Goal: Complete Application Form: Complete application form

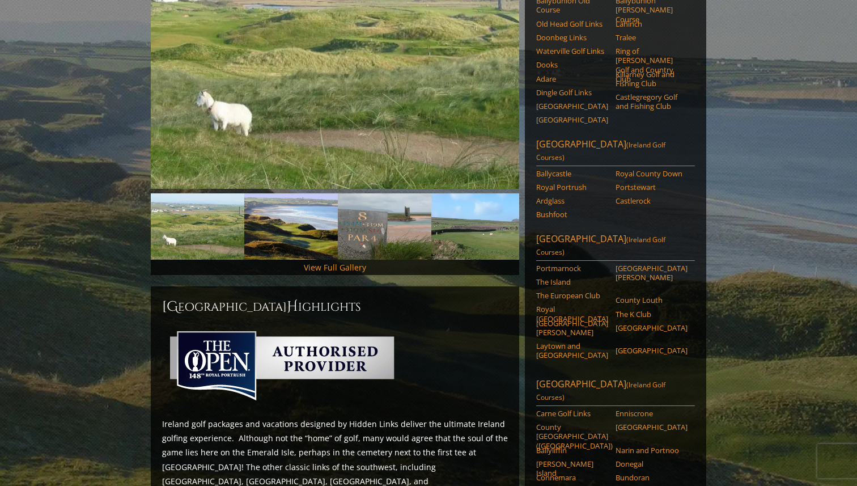
scroll to position [202, 0]
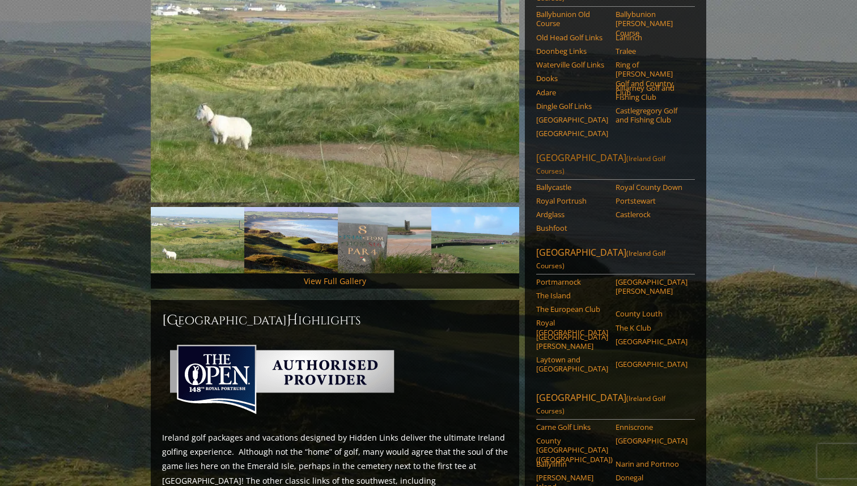
click at [576, 151] on link "Northern Ireland (Ireland Golf Courses)" at bounding box center [615, 165] width 159 height 28
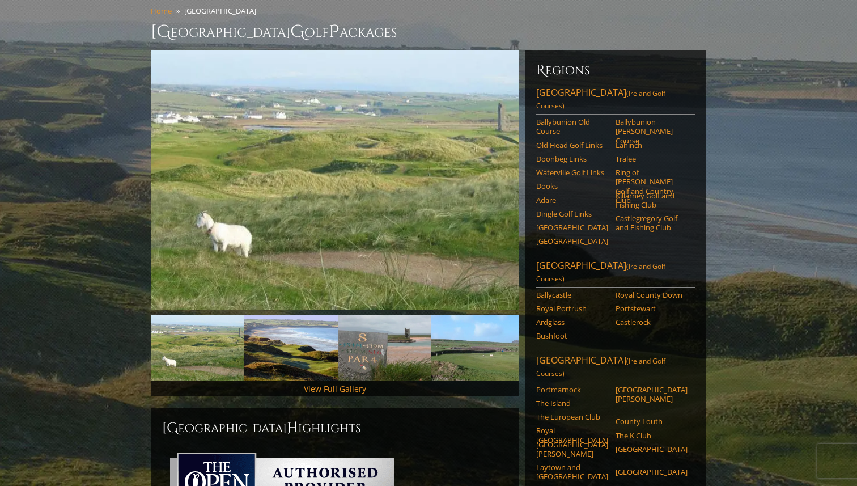
scroll to position [87, 0]
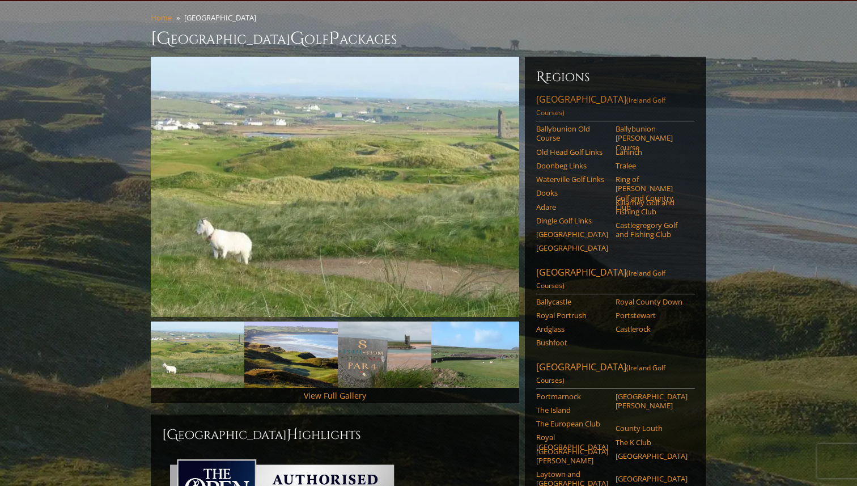
click at [594, 93] on link "Southwest Ireland (Ireland Golf Courses)" at bounding box center [615, 107] width 159 height 28
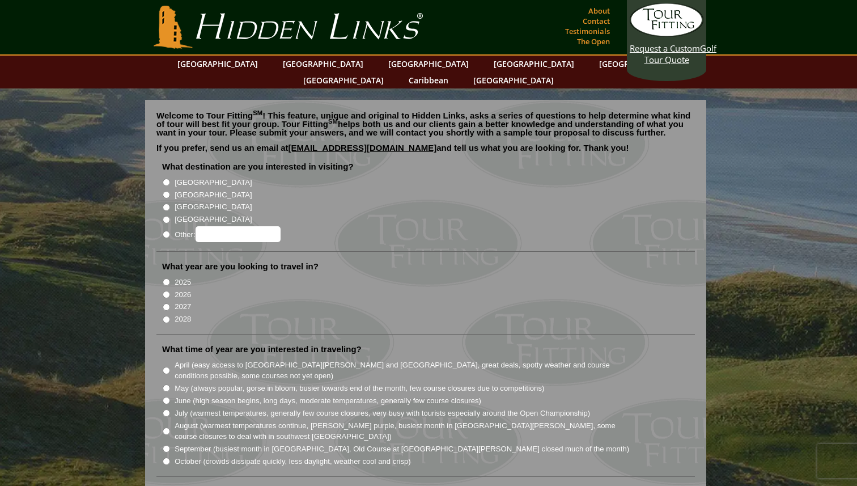
click at [178, 289] on label "2026" at bounding box center [183, 294] width 16 height 11
click at [170, 291] on input "2026" at bounding box center [166, 294] width 7 height 7
radio input "true"
click at [184, 177] on label "[GEOGRAPHIC_DATA]" at bounding box center [213, 182] width 77 height 11
click at [170, 178] on input "[GEOGRAPHIC_DATA]" at bounding box center [166, 181] width 7 height 7
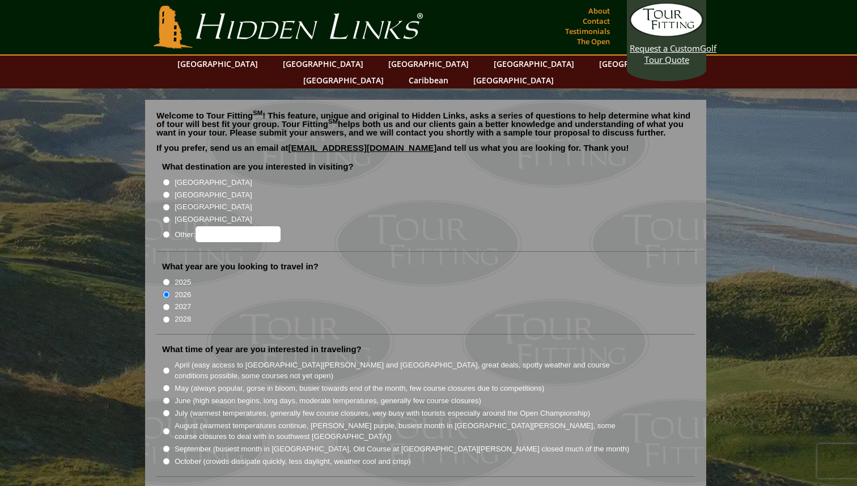
radio input "true"
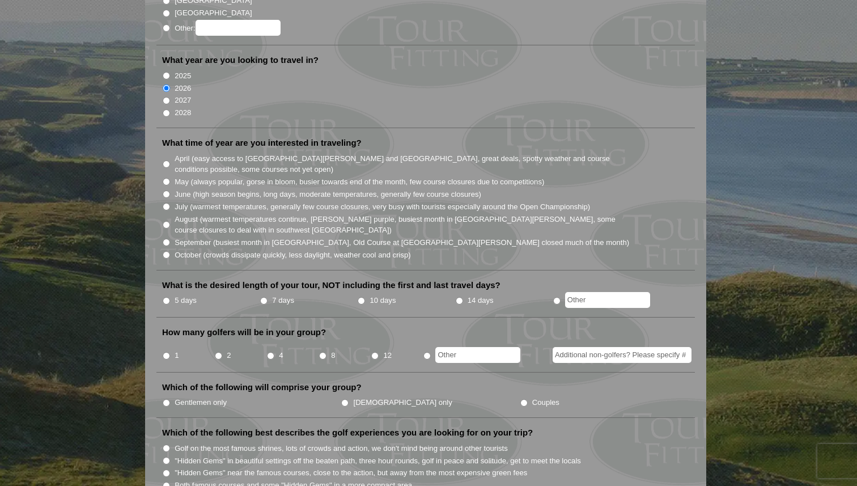
scroll to position [213, 0]
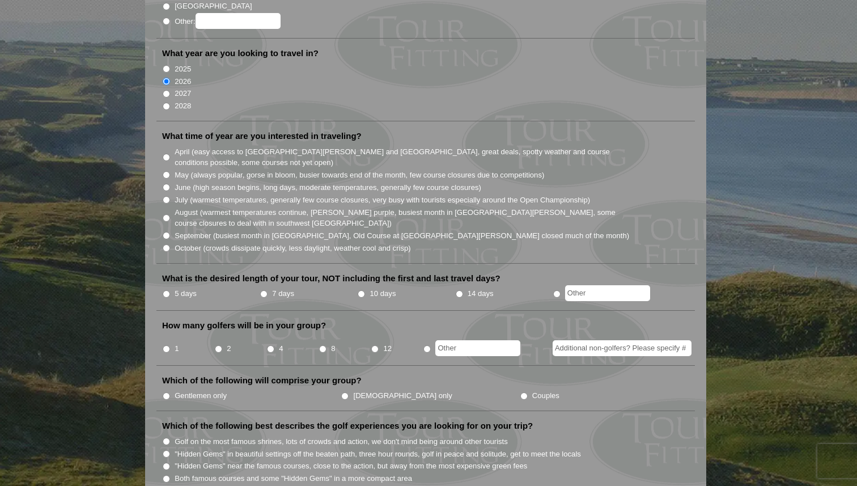
click at [282, 288] on label "7 days" at bounding box center [283, 293] width 22 height 11
click at [267, 290] on input "7 days" at bounding box center [263, 293] width 7 height 7
radio input "true"
click at [362, 290] on input "10 days" at bounding box center [361, 293] width 7 height 7
radio input "true"
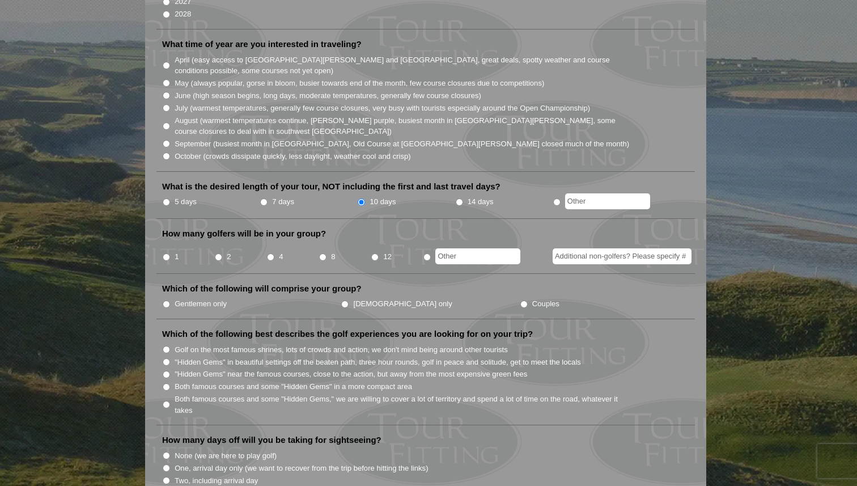
scroll to position [307, 0]
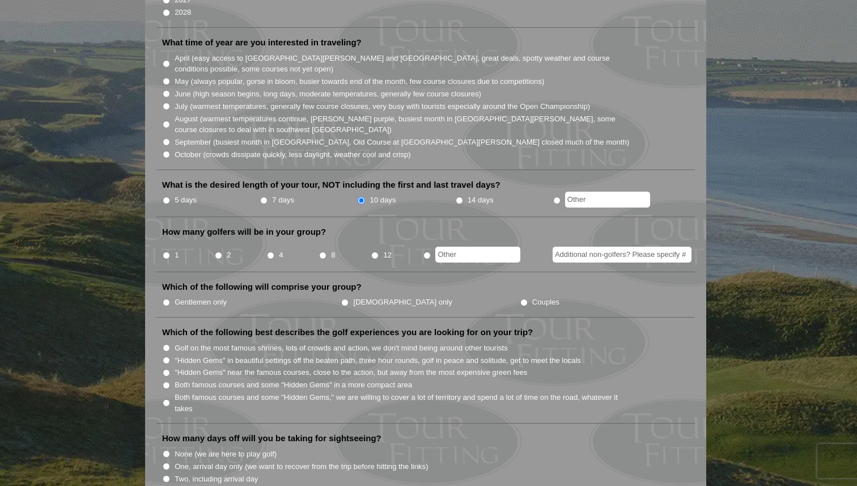
click at [275, 240] on li "4" at bounding box center [292, 251] width 52 height 22
click at [270, 252] on input "4" at bounding box center [270, 255] width 7 height 7
radio input "true"
click at [211, 296] on label "Gentlemen only" at bounding box center [201, 301] width 52 height 11
click at [170, 299] on input "Gentlemen only" at bounding box center [166, 302] width 7 height 7
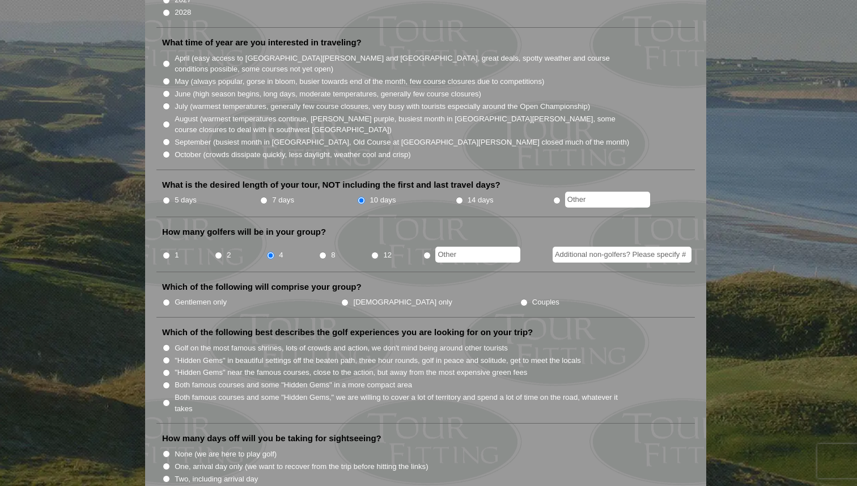
radio input "true"
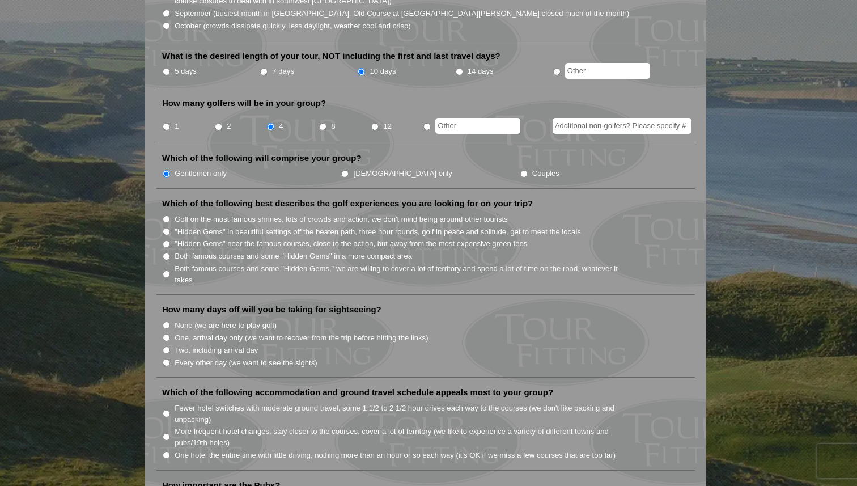
scroll to position [441, 0]
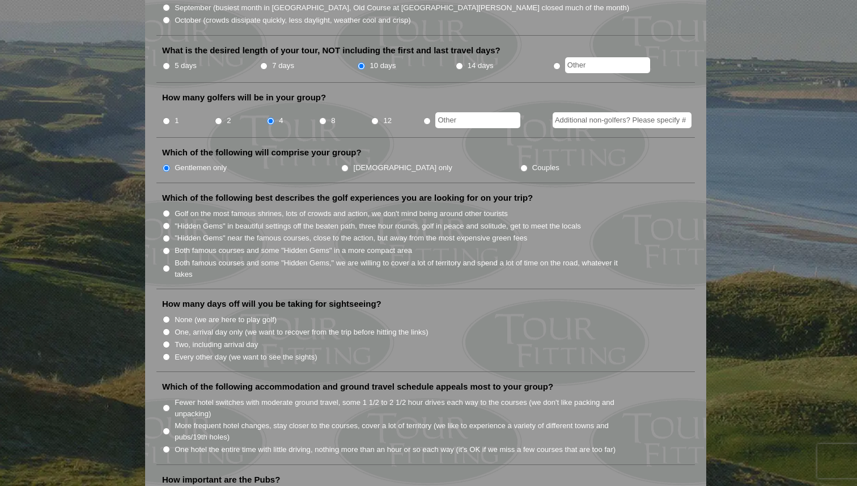
click at [275, 220] on label ""Hidden Gems" in beautiful settings off the beaten path, three hour rounds, gol…" at bounding box center [378, 225] width 406 height 11
click at [170, 222] on input ""Hidden Gems" in beautiful settings off the beaten path, three hour rounds, gol…" at bounding box center [166, 225] width 7 height 7
radio input "true"
click at [277, 208] on label "Golf on the most famous shrines, lots of crowds and action, we don't mind being…" at bounding box center [341, 213] width 333 height 11
click at [170, 210] on input "Golf on the most famous shrines, lots of crowds and action, we don't mind being…" at bounding box center [166, 213] width 7 height 7
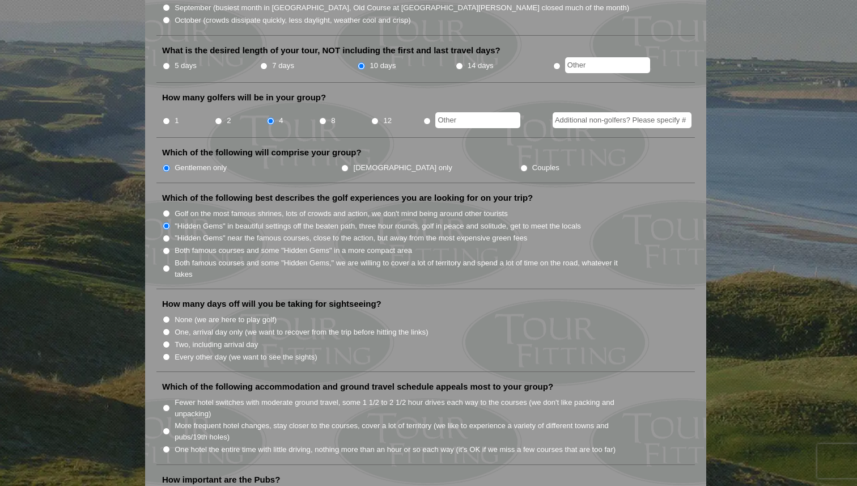
radio input "true"
click at [274, 220] on label ""Hidden Gems" in beautiful settings off the beaten path, three hour rounds, gol…" at bounding box center [378, 225] width 406 height 11
click at [170, 222] on input ""Hidden Gems" in beautiful settings off the beaten path, three hour rounds, gol…" at bounding box center [166, 225] width 7 height 7
radio input "true"
click at [282, 257] on label "Both famous courses and some "Hidden Gems," we are willing to cover a lot of te…" at bounding box center [403, 268] width 456 height 22
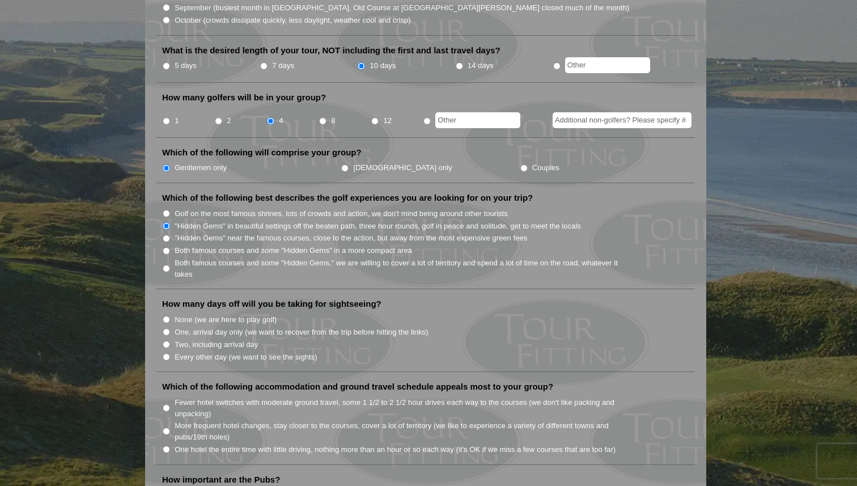
click at [170, 265] on input "Both famous courses and some "Hidden Gems," we are willing to cover a lot of te…" at bounding box center [166, 268] width 7 height 7
radio input "true"
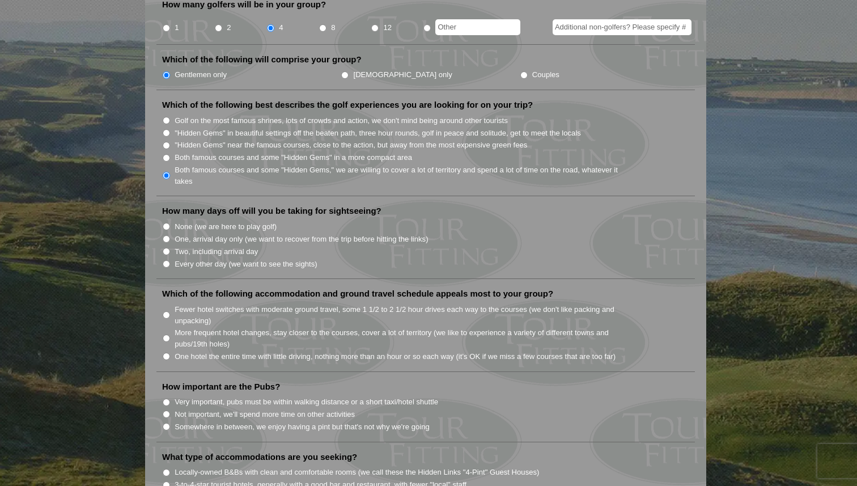
scroll to position [540, 0]
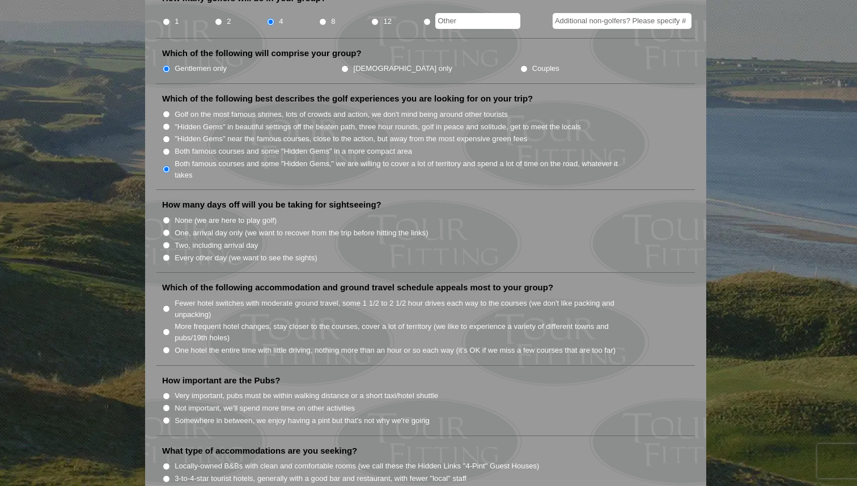
click at [241, 240] on label "Two, including arrival day" at bounding box center [216, 245] width 83 height 11
click at [170, 241] on input "Two, including arrival day" at bounding box center [166, 244] width 7 height 7
radio input "true"
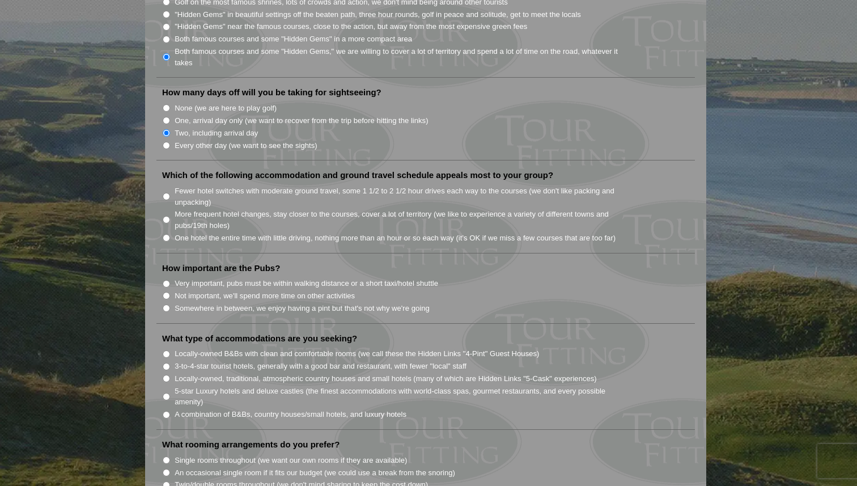
scroll to position [654, 0]
click at [267, 206] on label "More frequent hotel changes, stay closer to the courses, cover a lot of territo…" at bounding box center [403, 217] width 456 height 22
click at [170, 214] on input "More frequent hotel changes, stay closer to the courses, cover a lot of territo…" at bounding box center [166, 217] width 7 height 7
radio input "true"
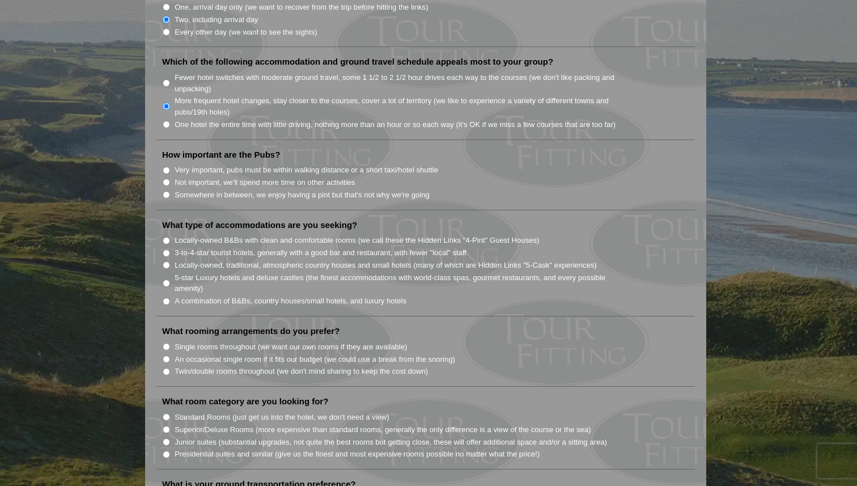
scroll to position [772, 0]
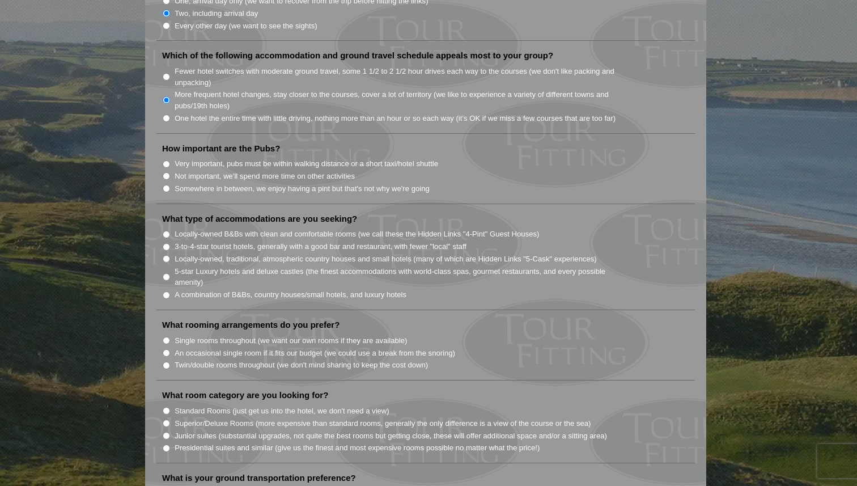
click at [285, 158] on label "Very important, pubs must be within walking distance or a short taxi/hotel shut…" at bounding box center [306, 163] width 263 height 11
click at [170, 160] on input "Very important, pubs must be within walking distance or a short taxi/hotel shut…" at bounding box center [166, 163] width 7 height 7
radio input "true"
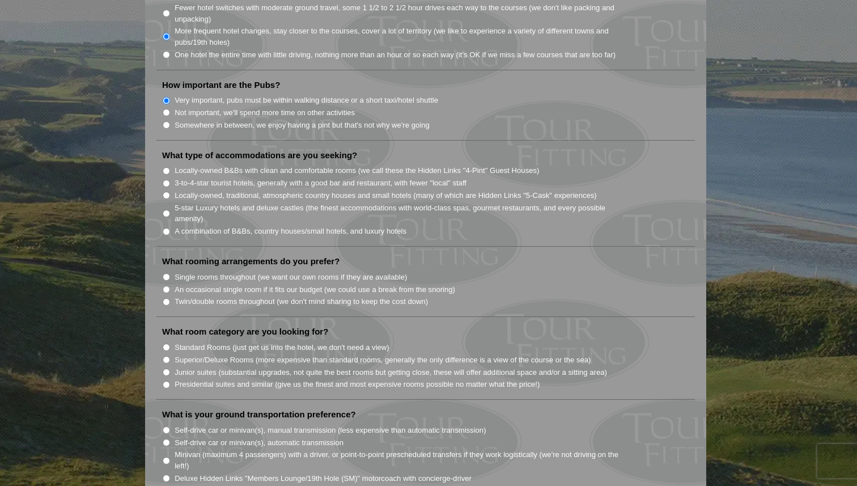
scroll to position [845, 0]
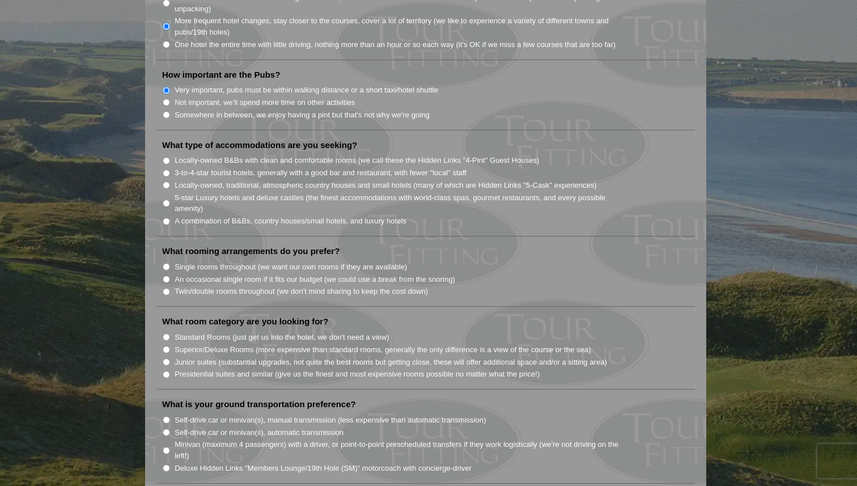
click at [269, 180] on label "Locally-owned, traditional, atmospheric country houses and small hotels (many o…" at bounding box center [386, 185] width 422 height 11
click at [170, 181] on input "Locally-owned, traditional, atmospheric country houses and small hotels (many o…" at bounding box center [166, 184] width 7 height 7
radio input "true"
click at [274, 155] on label "Locally-owned B&Bs with clean and comfortable rooms (we call these the Hidden L…" at bounding box center [357, 160] width 364 height 11
click at [170, 157] on input "Locally-owned B&Bs with clean and comfortable rooms (we call these the Hidden L…" at bounding box center [166, 160] width 7 height 7
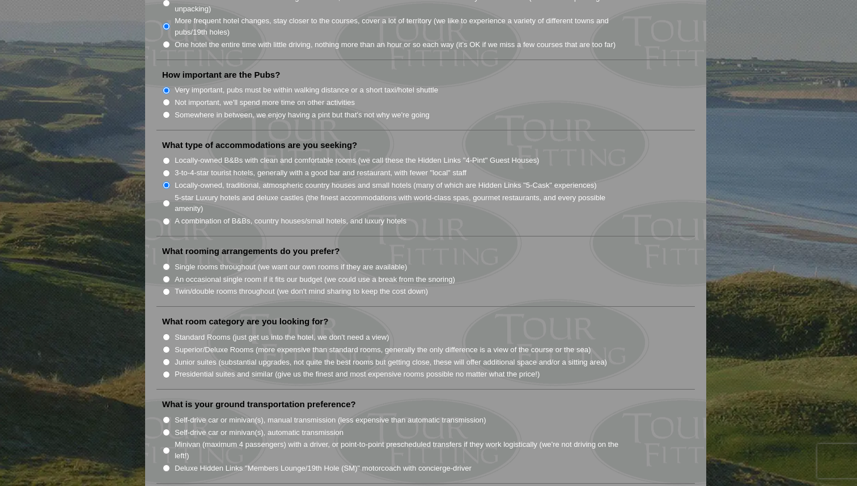
radio input "true"
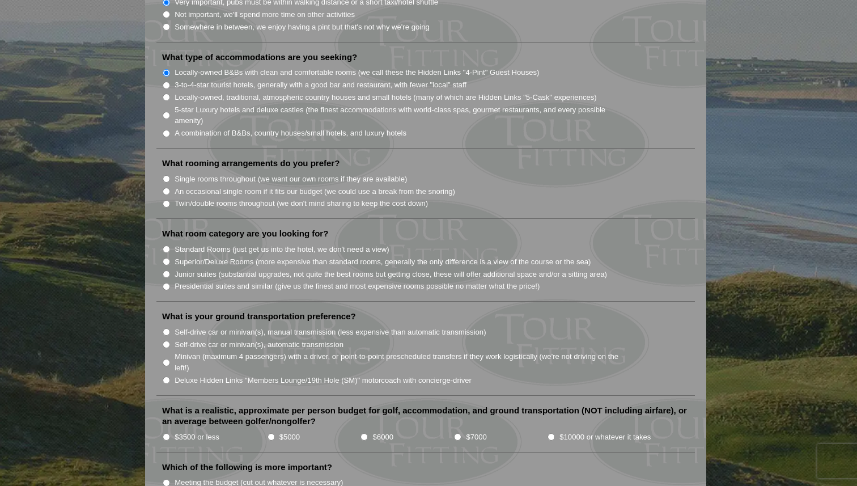
scroll to position [934, 0]
click at [295, 197] on label "Twin/double rooms throughout (we don't mind sharing to keep the cost down)" at bounding box center [301, 202] width 253 height 11
click at [170, 199] on input "Twin/double rooms throughout (we don't mind sharing to keep the cost down)" at bounding box center [166, 202] width 7 height 7
radio input "true"
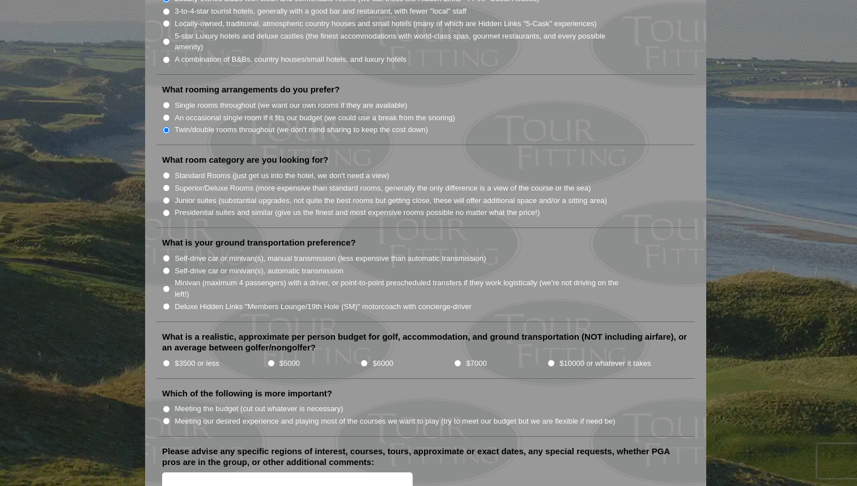
scroll to position [1010, 0]
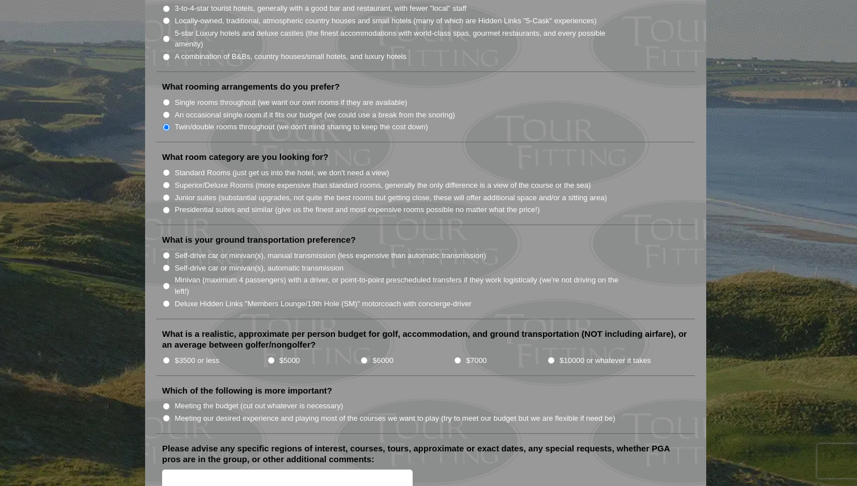
click at [223, 167] on label "Standard Rooms (just get us into the hotel, we don't need a view)" at bounding box center [282, 172] width 215 height 11
click at [170, 169] on input "Standard Rooms (just get us into the hotel, we don't need a view)" at bounding box center [166, 172] width 7 height 7
radio input "true"
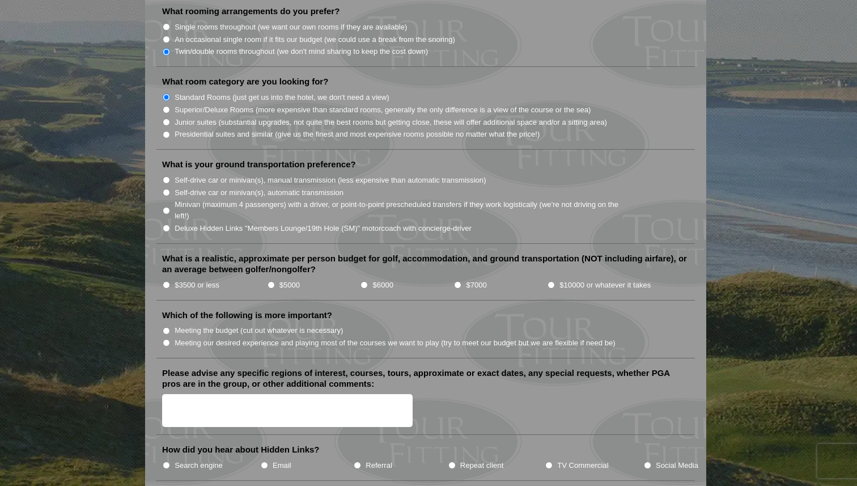
scroll to position [1086, 0]
click at [225, 186] on label "Self-drive car or minivan(s), automatic transmission" at bounding box center [259, 191] width 169 height 11
click at [170, 188] on input "Self-drive car or minivan(s), automatic transmission" at bounding box center [166, 191] width 7 height 7
radio input "true"
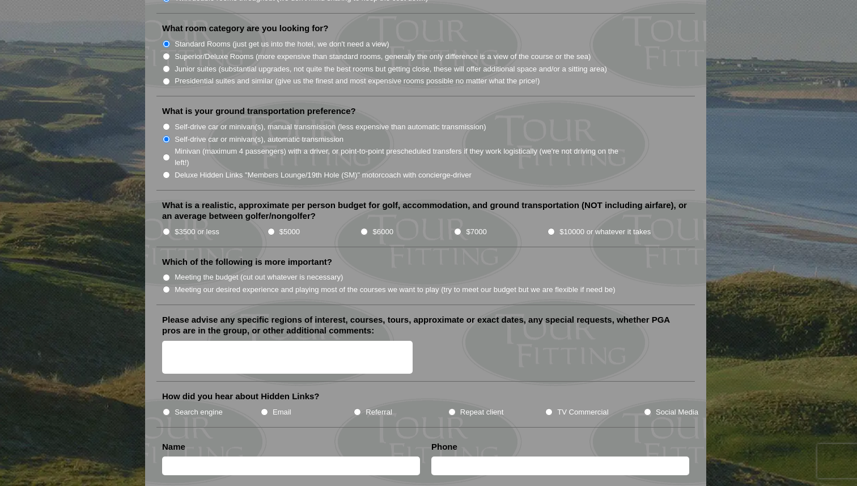
scroll to position [1145, 0]
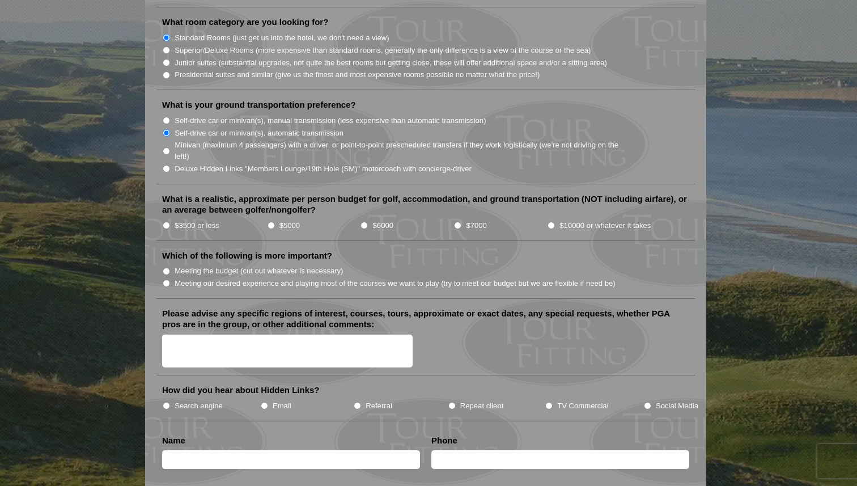
click at [380, 220] on label "$6000" at bounding box center [383, 225] width 20 height 11
click at [368, 222] on input "$6000" at bounding box center [363, 225] width 7 height 7
radio input "true"
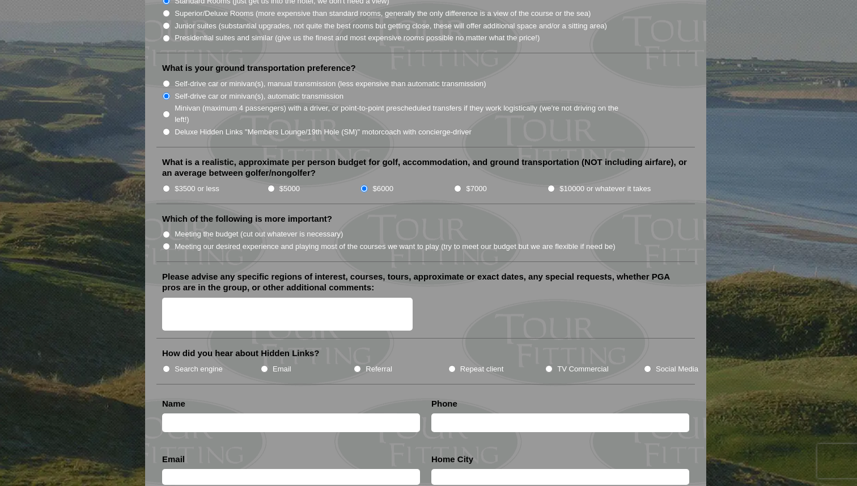
scroll to position [1193, 0]
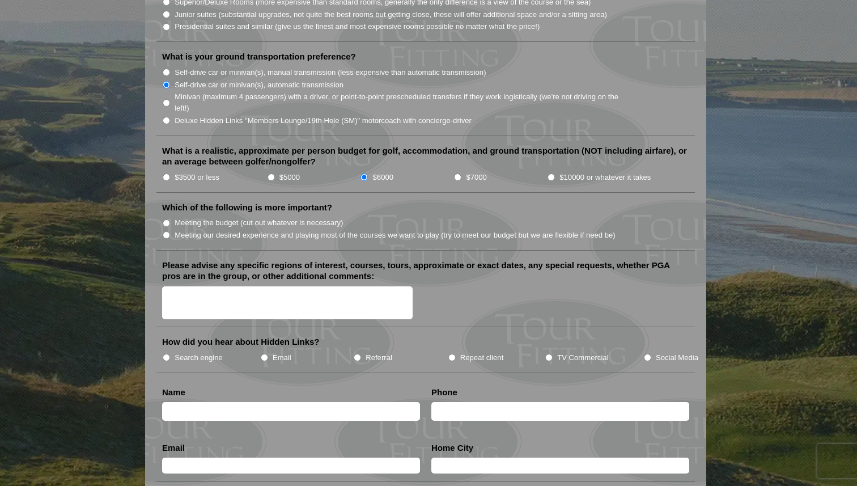
click at [208, 229] on label "Meeting our desired experience and playing most of the courses we want to play …" at bounding box center [395, 234] width 441 height 11
click at [170, 231] on input "Meeting our desired experience and playing most of the courses we want to play …" at bounding box center [166, 234] width 7 height 7
radio input "true"
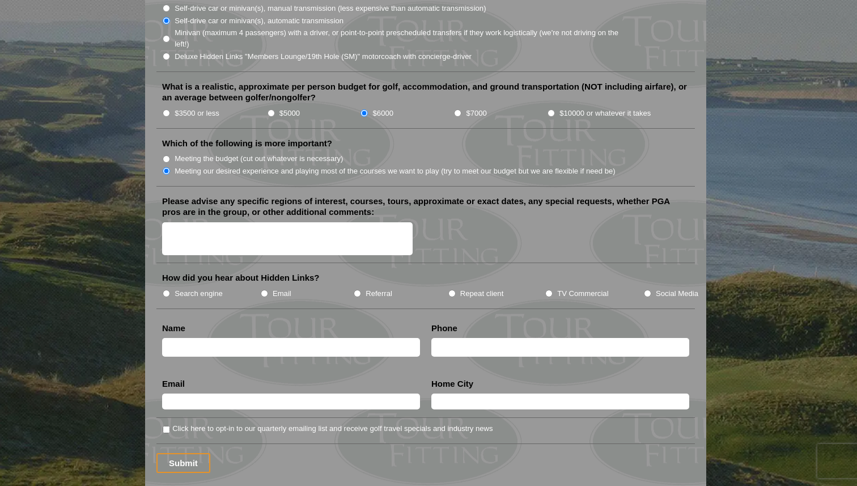
scroll to position [1258, 0]
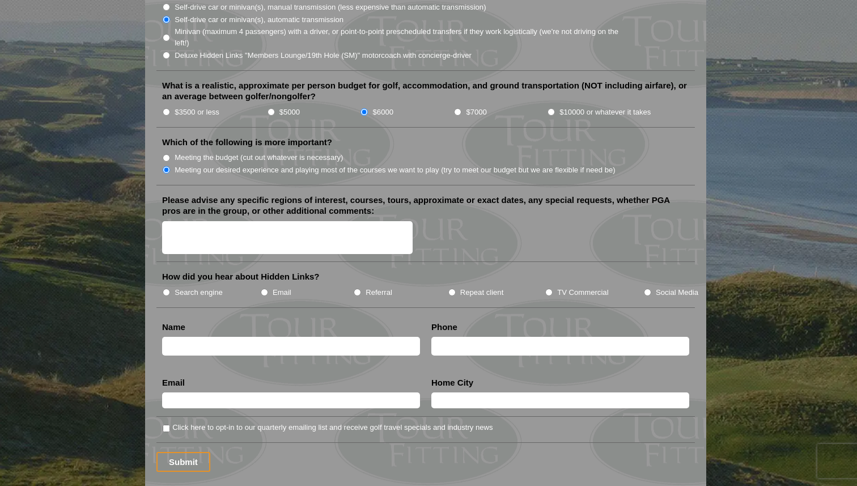
click at [204, 287] on label "Search engine" at bounding box center [199, 292] width 48 height 11
click at [170, 288] on input "Search engine" at bounding box center [166, 291] width 7 height 7
radio input "true"
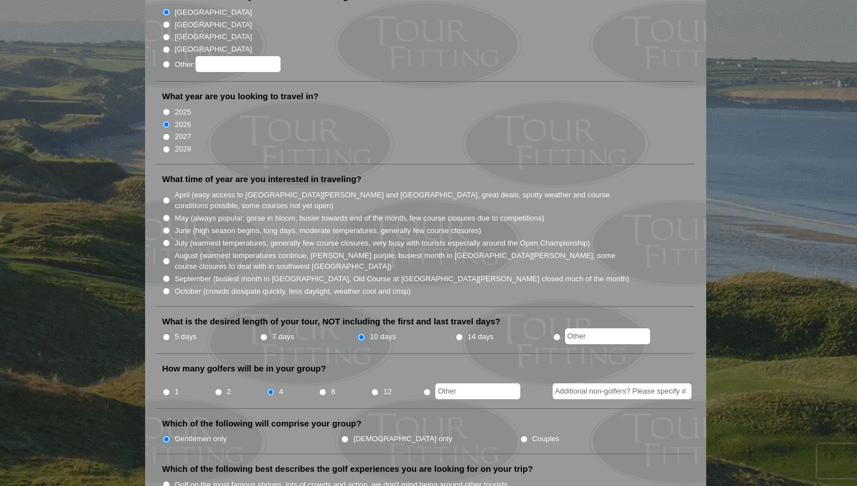
scroll to position [176, 0]
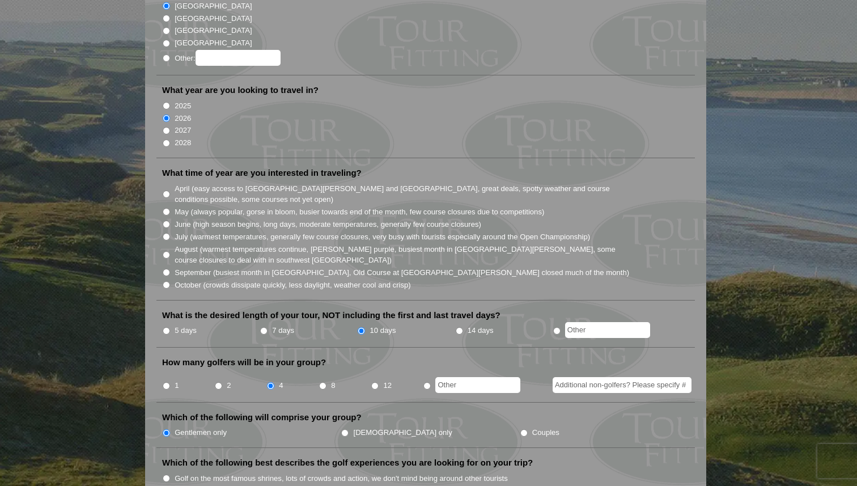
click at [235, 279] on label "October (crowds dissipate quickly, less daylight, weather cool and crisp)" at bounding box center [293, 284] width 236 height 11
click at [170, 281] on input "October (crowds dissipate quickly, less daylight, weather cool and crisp)" at bounding box center [166, 284] width 7 height 7
radio input "true"
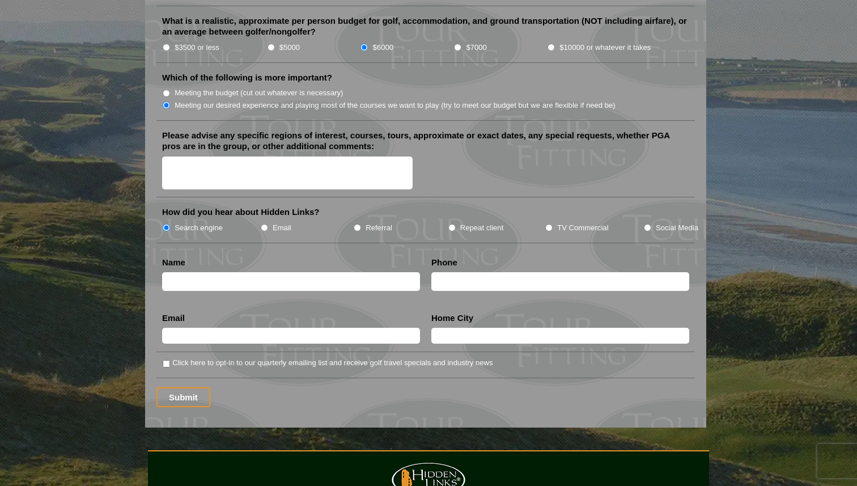
scroll to position [1339, 0]
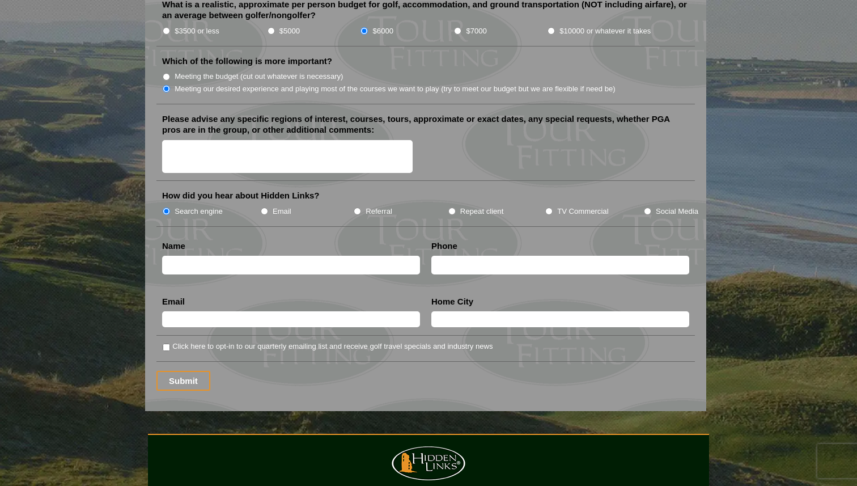
click at [316, 256] on input "text" at bounding box center [291, 265] width 258 height 19
type input "Kevin Fitzsimmons"
type input "2034179830"
type input "kevin.fitzsimmons@gmail.com"
type input "West Hartford"
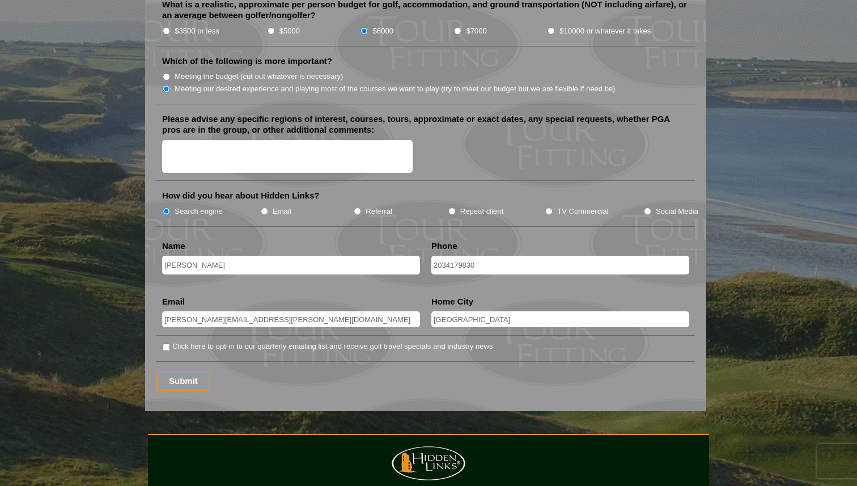
click at [184, 341] on label "Click here to opt-in to our quarterly emailing list and receive golf travel spe…" at bounding box center [332, 346] width 320 height 11
click at [170, 343] on input "Click here to opt-in to our quarterly emailing list and receive golf travel spe…" at bounding box center [166, 346] width 7 height 7
checkbox input "true"
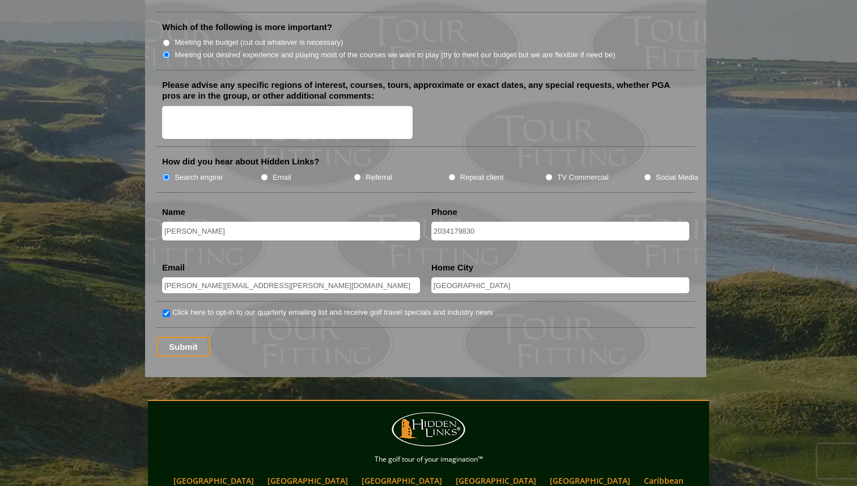
scroll to position [1376, 0]
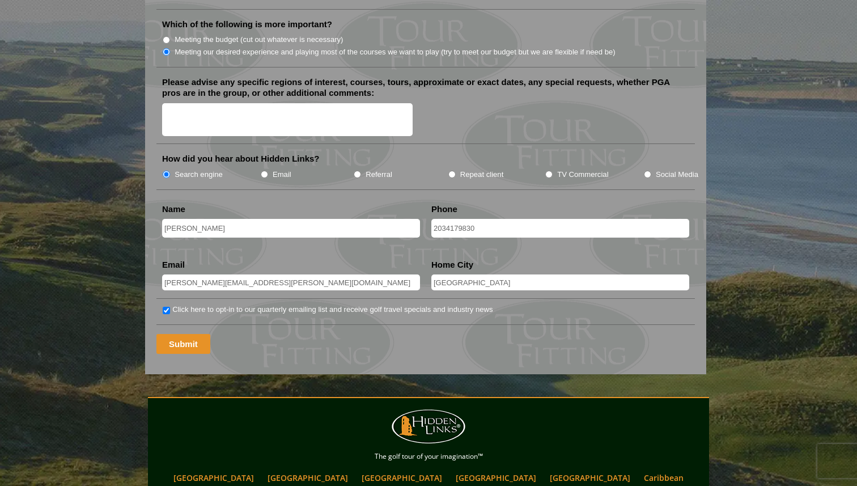
click at [192, 334] on input "Submit" at bounding box center [183, 344] width 54 height 20
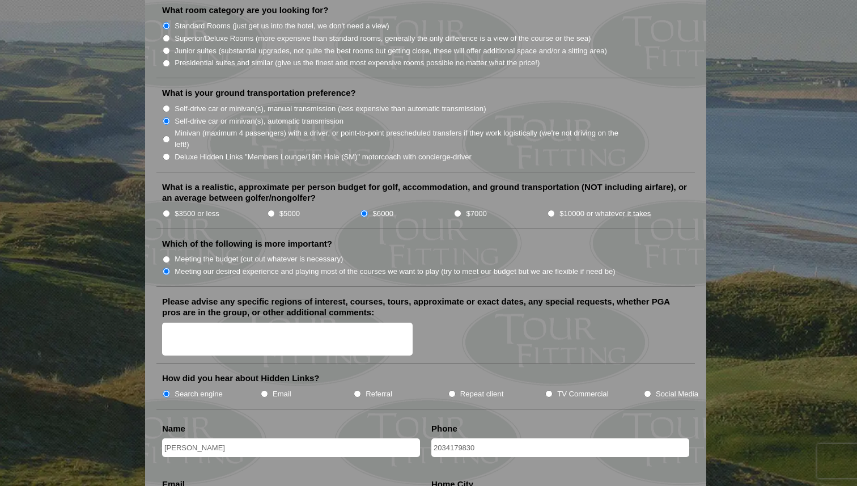
scroll to position [1178, 0]
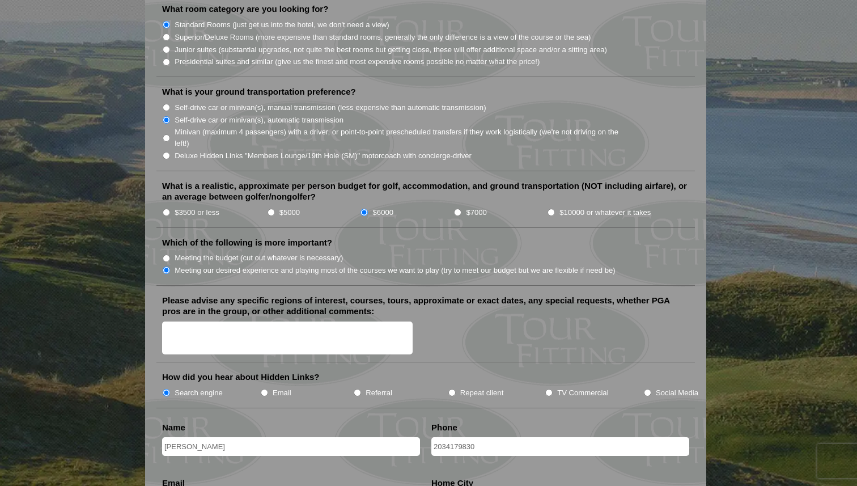
click at [284, 321] on textarea "Please advise any specific regions of interest, courses, tours, approximate or …" at bounding box center [287, 337] width 250 height 33
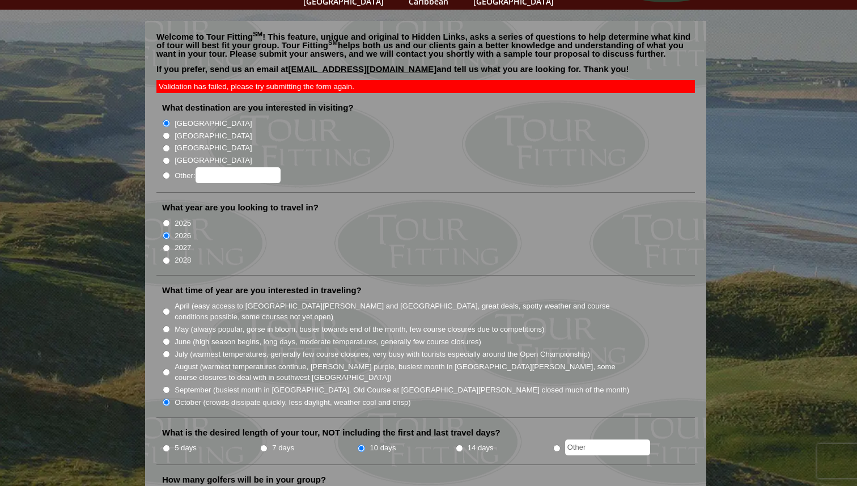
scroll to position [0, 0]
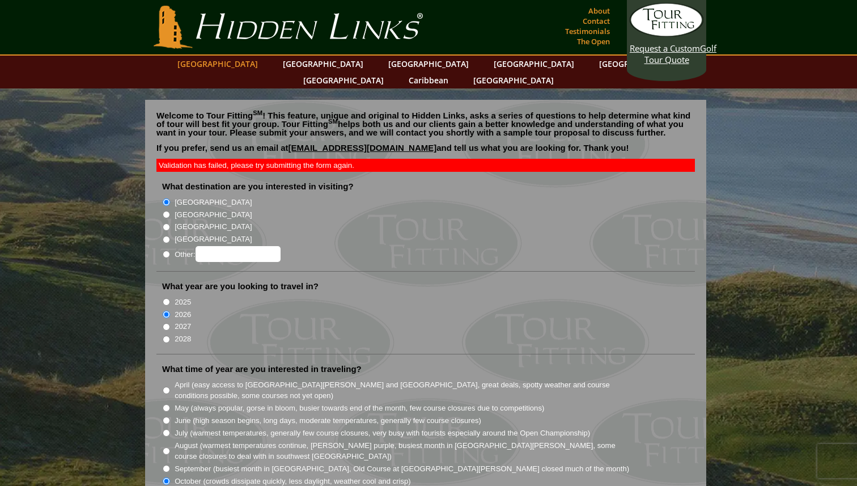
type textarea "Lahinch,"
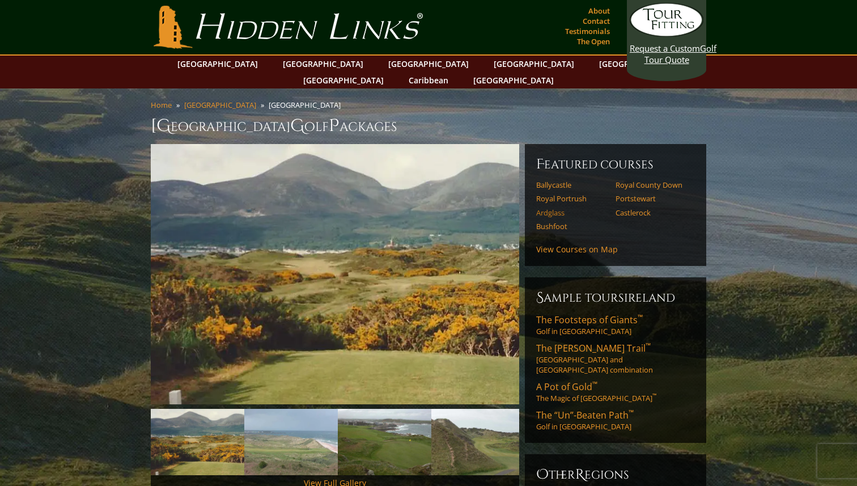
click at [554, 208] on link "Ardglass" at bounding box center [572, 212] width 72 height 9
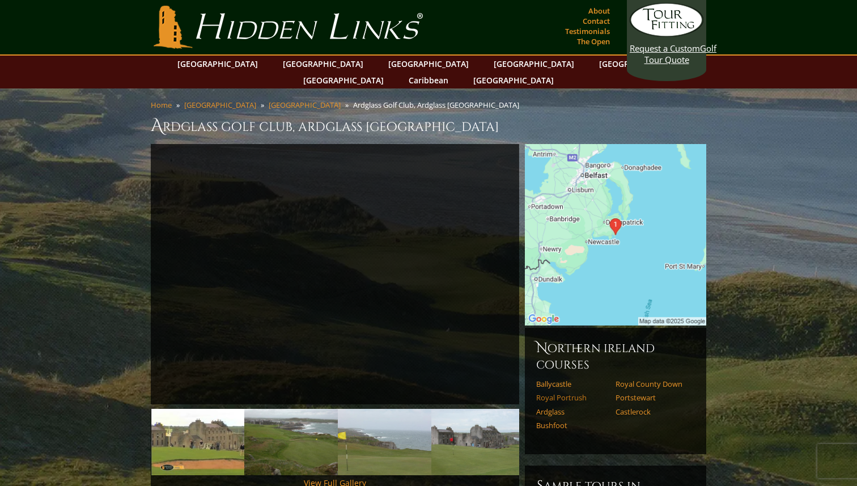
click at [571, 393] on link "Royal Portrush" at bounding box center [572, 397] width 72 height 9
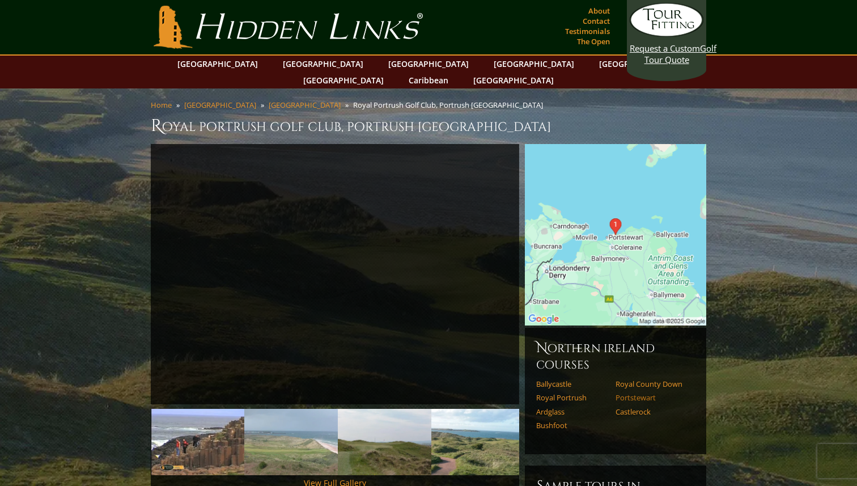
click at [629, 393] on link "Portstewart" at bounding box center [651, 397] width 72 height 9
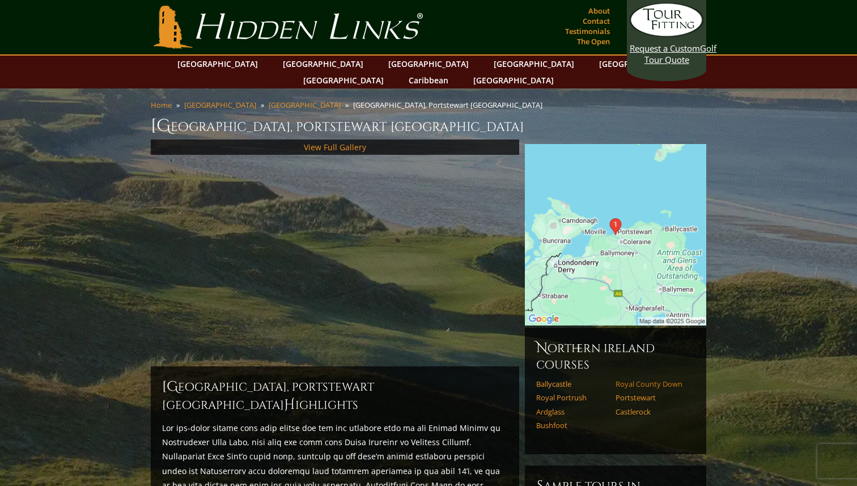
click at [638, 379] on link "Royal County Down" at bounding box center [651, 383] width 72 height 9
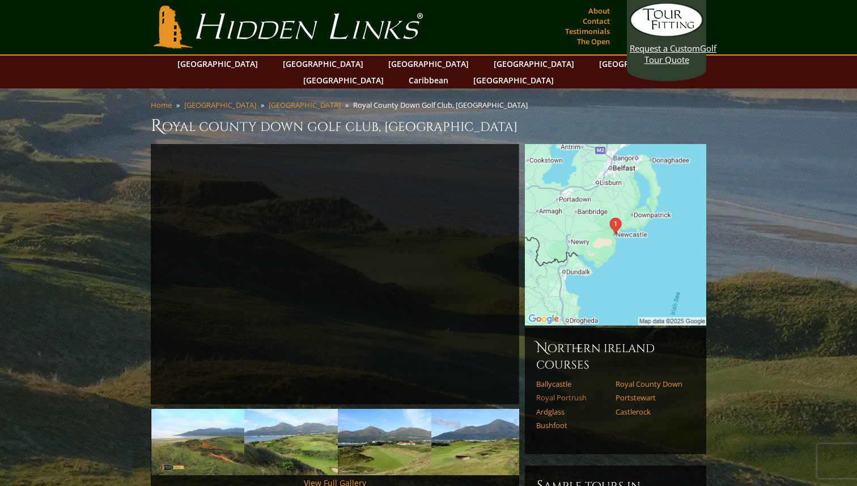
click at [572, 393] on link "Royal Portrush" at bounding box center [572, 397] width 72 height 9
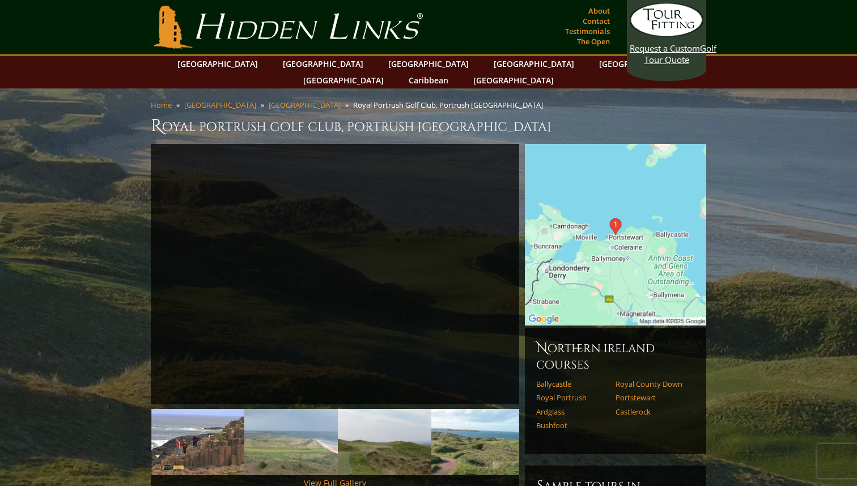
click at [614, 273] on img at bounding box center [615, 234] width 181 height 181
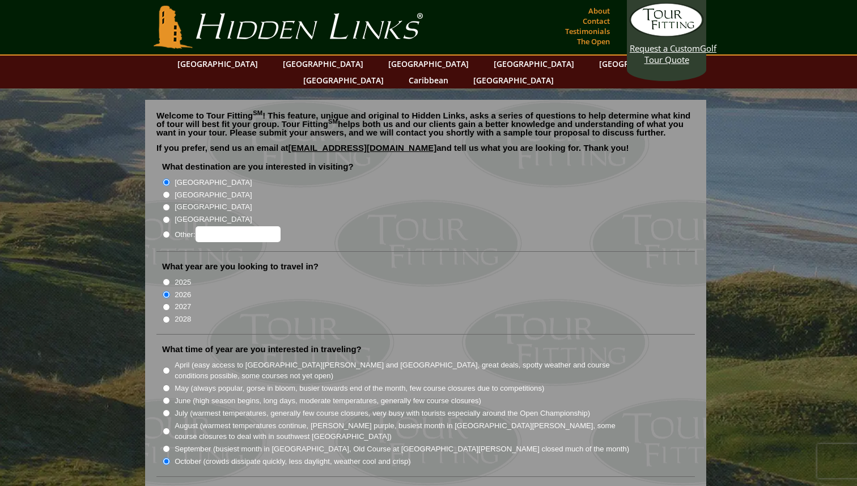
scroll to position [1376, 0]
